Goal: Use online tool/utility: Utilize a website feature to perform a specific function

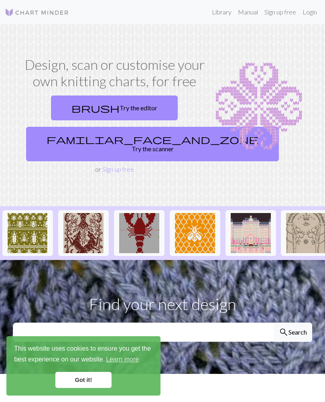
click at [89, 107] on link "brush Try the editor" at bounding box center [114, 107] width 127 height 25
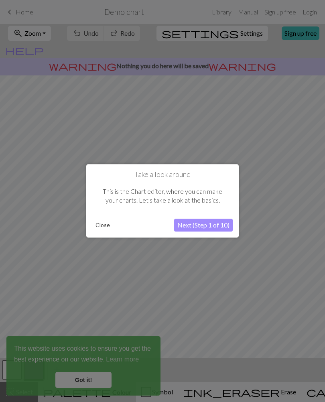
click at [109, 224] on button "Close" at bounding box center [102, 225] width 21 height 12
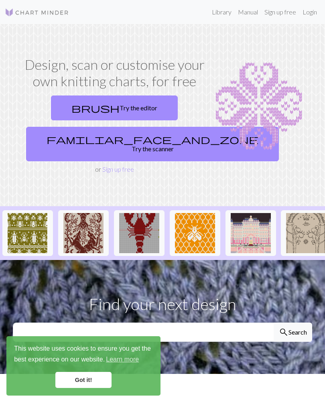
click at [85, 107] on link "brush Try the editor" at bounding box center [114, 107] width 127 height 25
click at [84, 105] on link "brush Try the editor" at bounding box center [114, 107] width 127 height 25
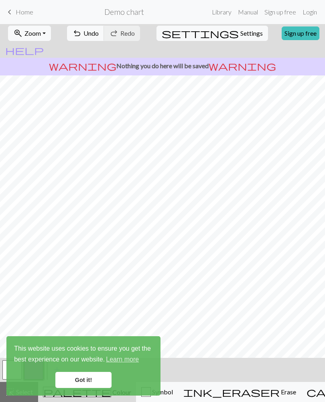
click at [101, 377] on link "Got it!" at bounding box center [83, 379] width 56 height 16
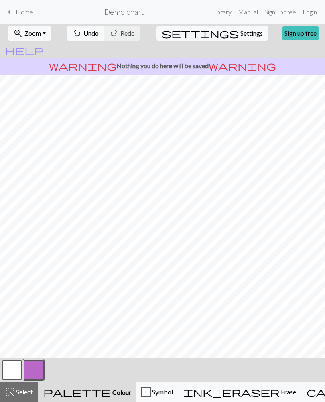
click at [228, 399] on button "ink_eraser Erase Erase" at bounding box center [239, 392] width 123 height 20
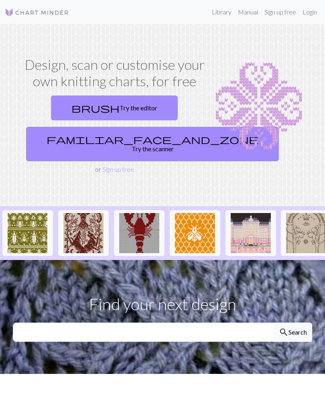
click at [87, 146] on link "familiar_face_and_zone Try the scanner" at bounding box center [152, 144] width 252 height 34
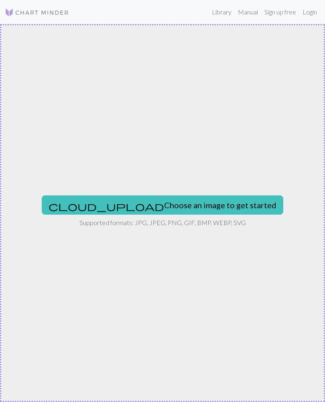
click at [214, 200] on button "cloud_upload Choose an image to get started" at bounding box center [162, 204] width 241 height 19
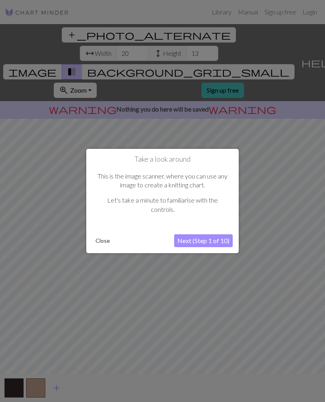
click at [220, 238] on button "Next (Step 1 of 10)" at bounding box center [203, 240] width 59 height 13
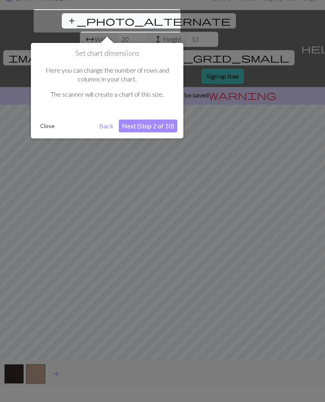
scroll to position [14, 0]
click at [136, 121] on button "Next (Step 2 of 10)" at bounding box center [148, 125] width 59 height 13
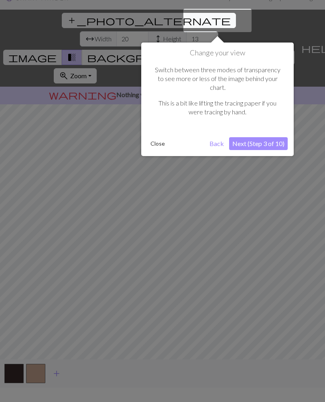
click at [273, 137] on button "Next (Step 3 of 10)" at bounding box center [258, 143] width 59 height 13
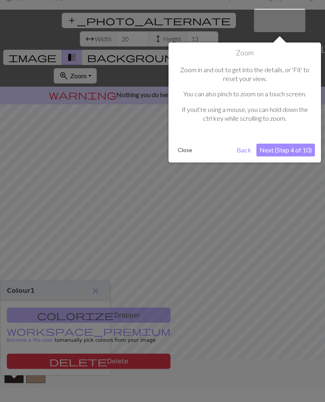
click at [287, 149] on button "Next (Step 4 of 10)" at bounding box center [285, 149] width 59 height 13
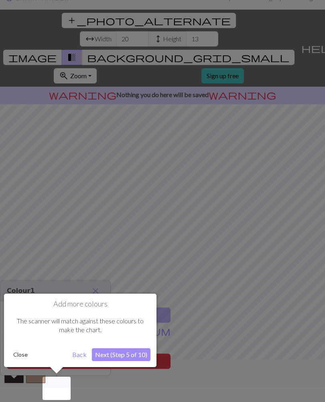
click at [144, 351] on button "Next (Step 5 of 10)" at bounding box center [121, 354] width 59 height 13
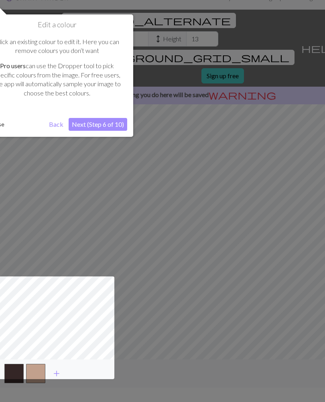
click at [98, 125] on button "Next (Step 6 of 10)" at bounding box center [98, 124] width 59 height 13
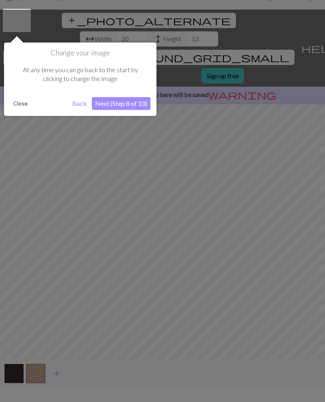
click at [108, 103] on button "Next (Step 8 of 10)" at bounding box center [121, 103] width 59 height 13
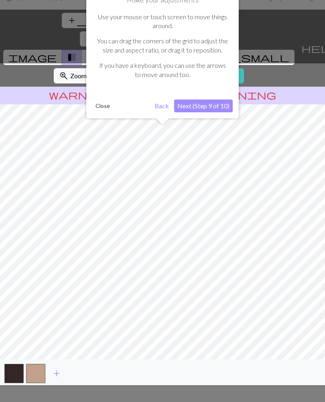
click at [220, 99] on button "Next (Step 9 of 10)" at bounding box center [203, 105] width 59 height 13
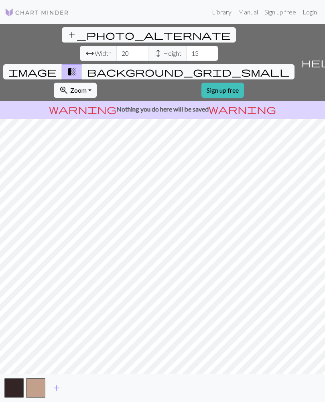
click at [241, 66] on span "background_grid_small" at bounding box center [188, 71] width 202 height 11
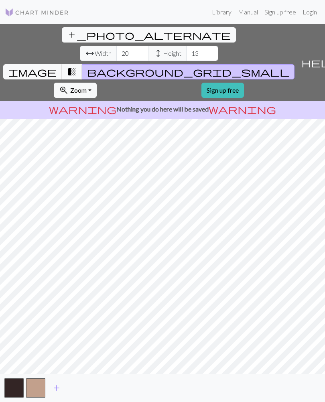
click at [77, 66] on span "transition_fade" at bounding box center [72, 71] width 10 height 11
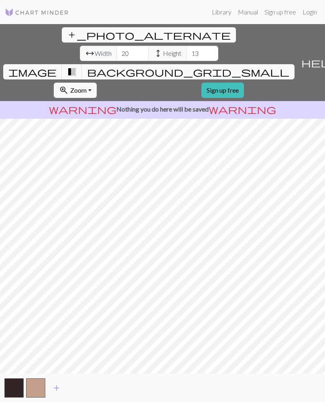
click at [57, 66] on span "image" at bounding box center [32, 71] width 48 height 11
click at [77, 66] on span "transition_fade" at bounding box center [72, 71] width 10 height 11
click at [57, 66] on span "image" at bounding box center [32, 71] width 48 height 11
click at [77, 66] on span "transition_fade" at bounding box center [72, 71] width 10 height 11
click at [95, 48] on span "Width" at bounding box center [103, 53] width 17 height 10
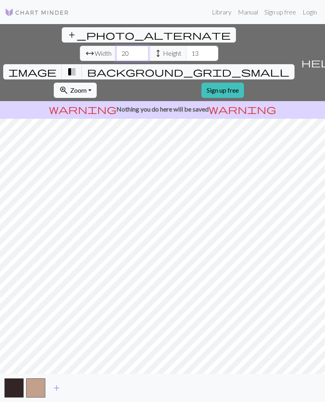
click at [116, 46] on input "20" at bounding box center [132, 53] width 32 height 15
type input "2"
type input "50"
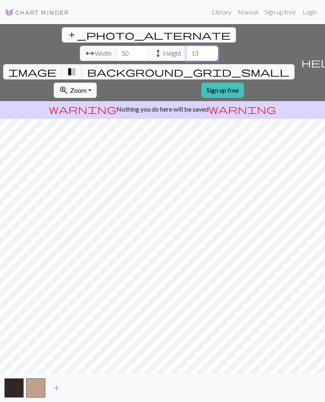
click at [186, 46] on input "13" at bounding box center [202, 53] width 32 height 15
type input "1"
type input "50"
click at [18, 384] on button "button" at bounding box center [13, 387] width 19 height 19
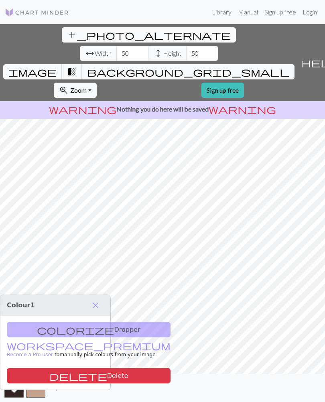
click at [97, 83] on button "zoom_in Zoom Zoom" at bounding box center [75, 90] width 43 height 15
click at [100, 299] on span "close" at bounding box center [96, 304] width 10 height 11
